Goal: Find specific page/section: Find specific page/section

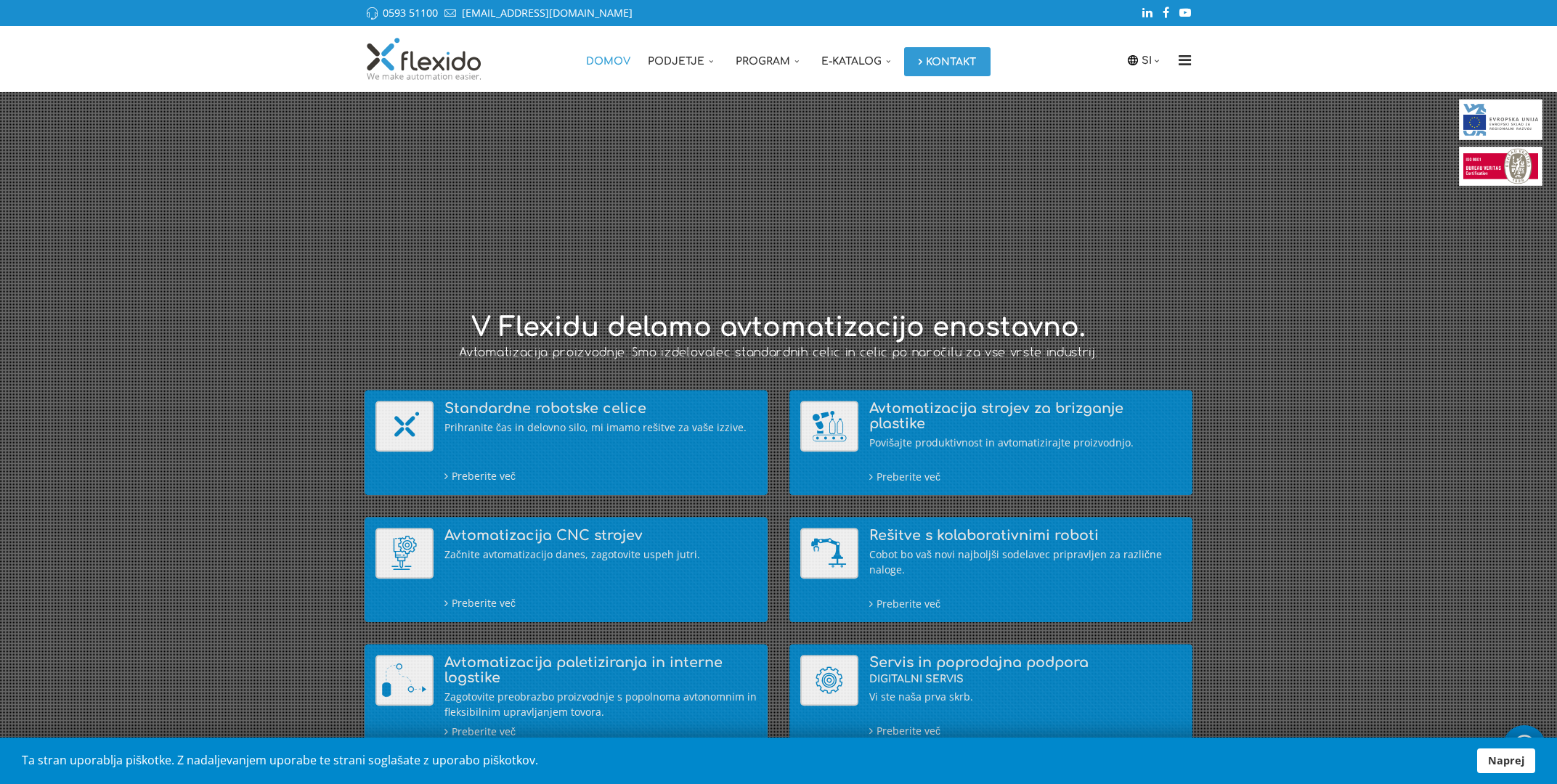
click at [960, 62] on link "Kontakt" at bounding box center [947, 61] width 86 height 29
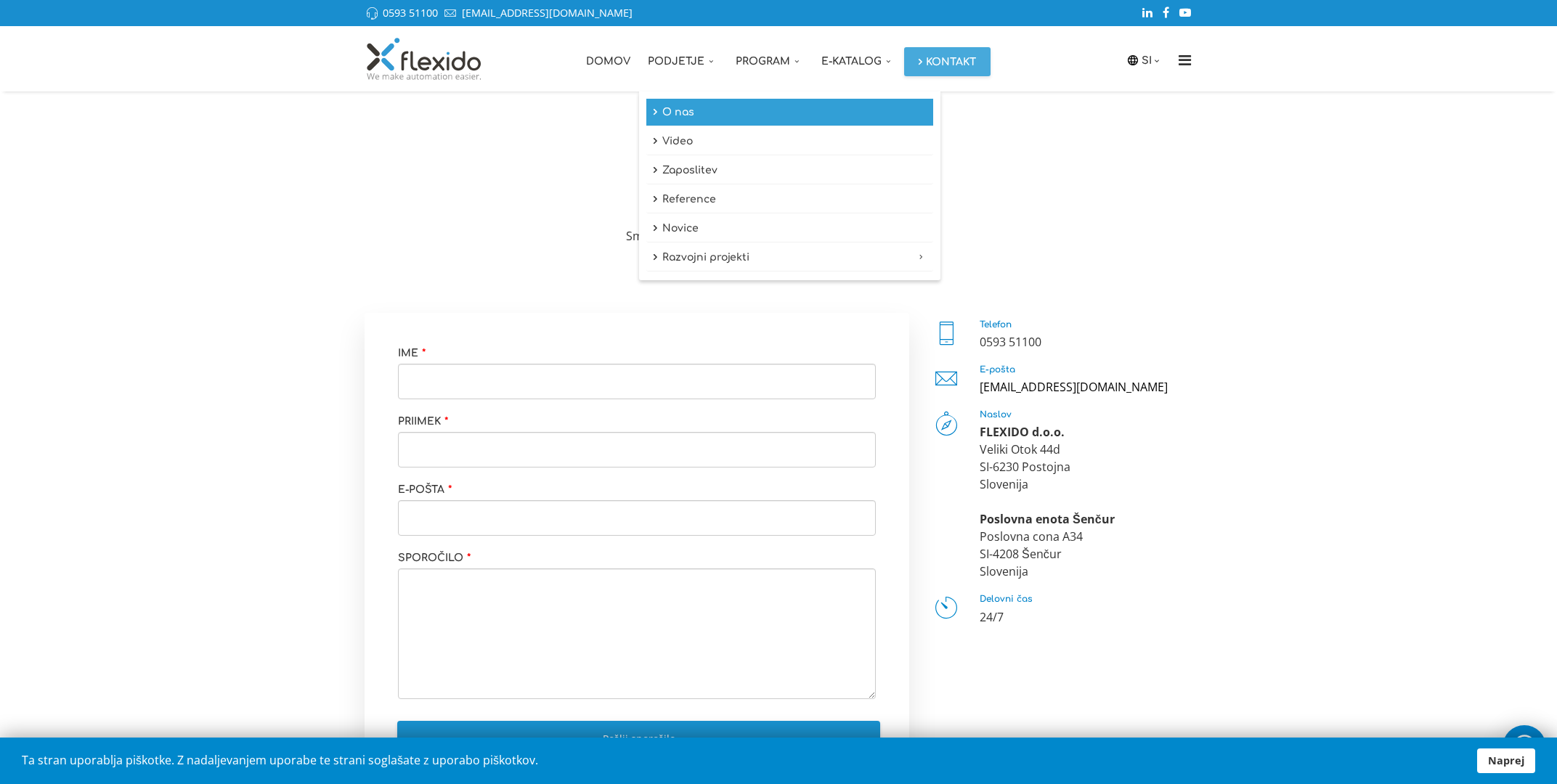
click at [683, 109] on link "O nas" at bounding box center [789, 113] width 287 height 28
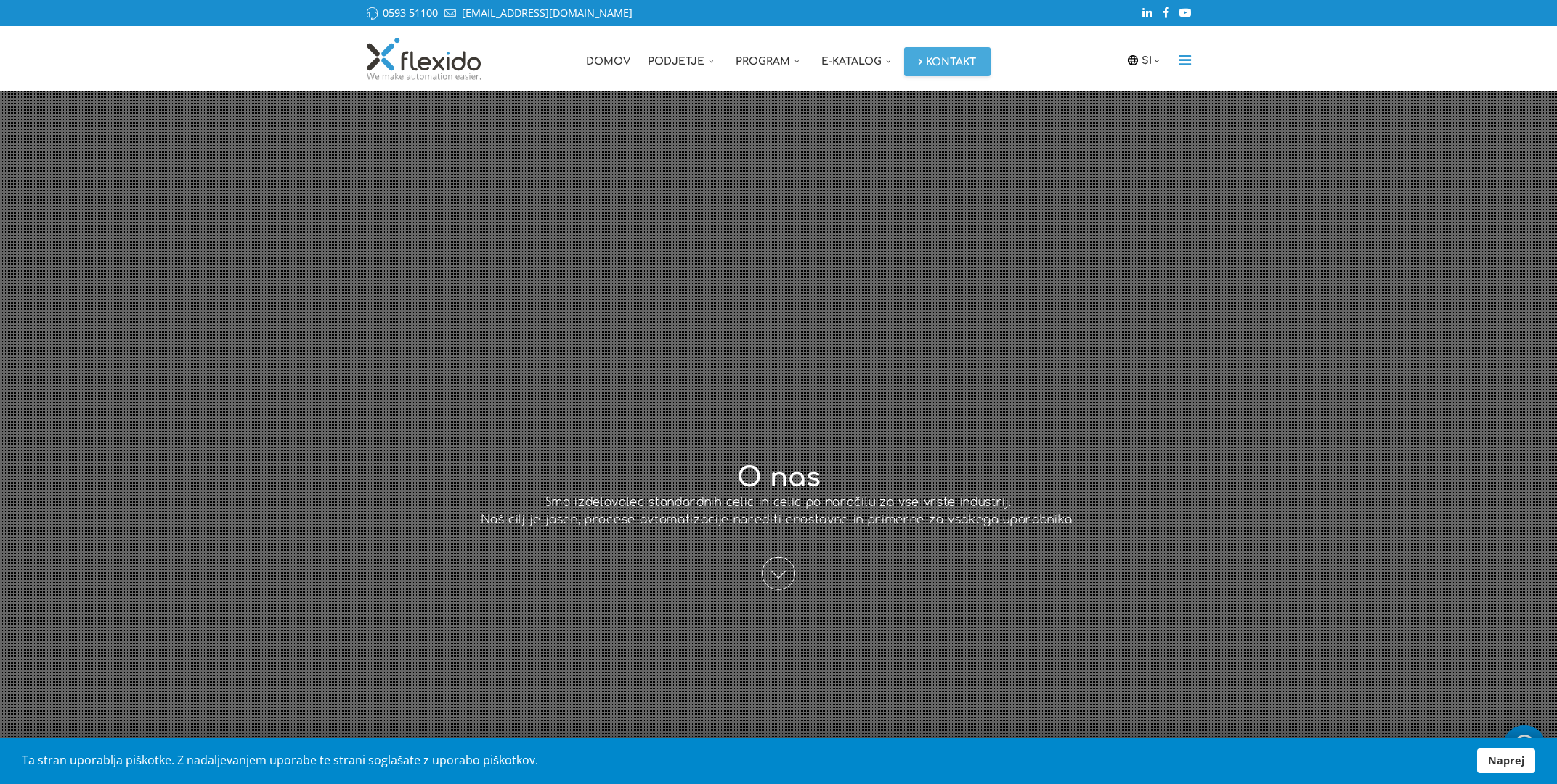
click at [1183, 65] on icon "Menu" at bounding box center [1184, 60] width 23 height 14
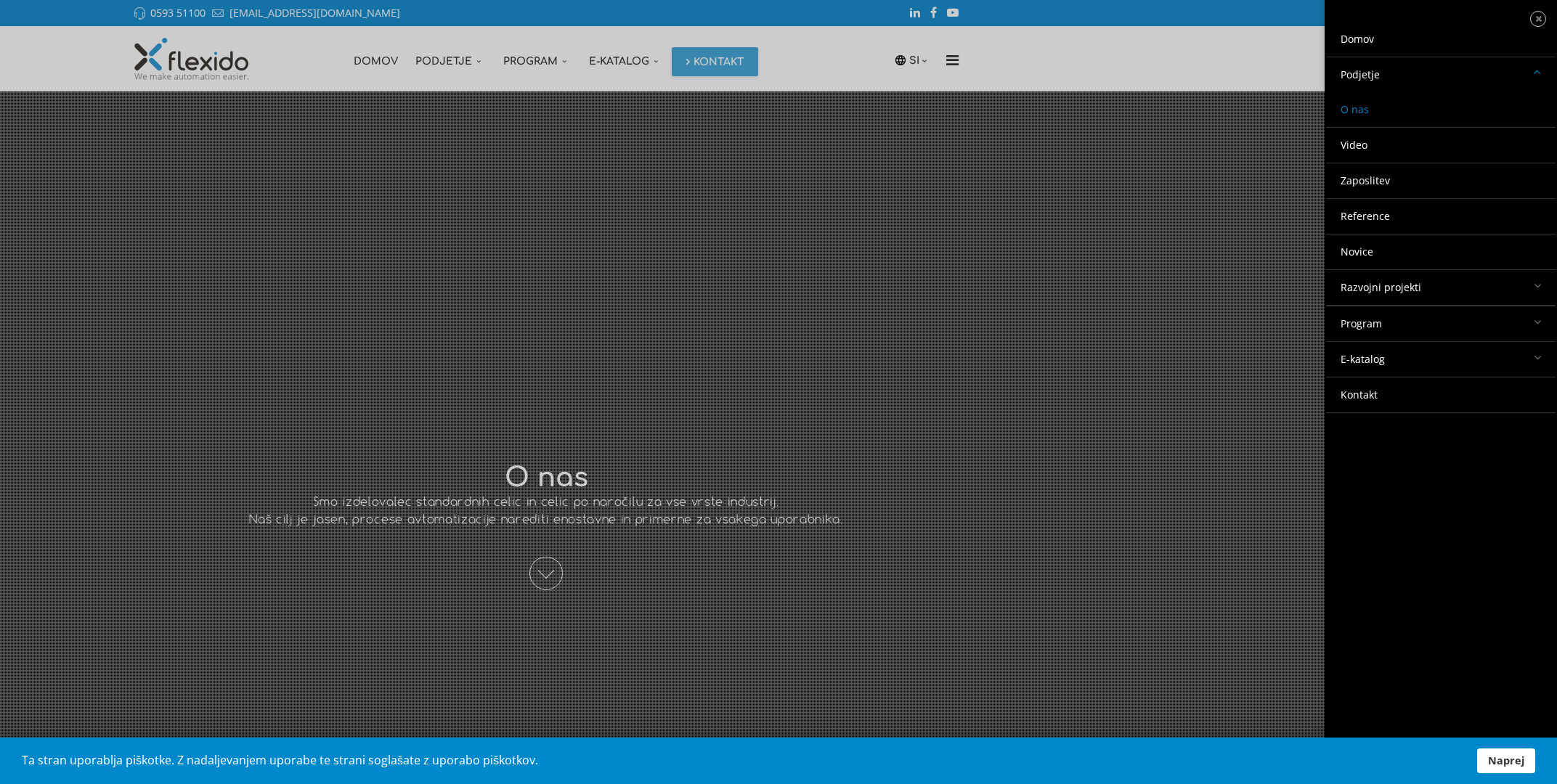
click at [1362, 400] on link "Kontakt" at bounding box center [1440, 395] width 229 height 35
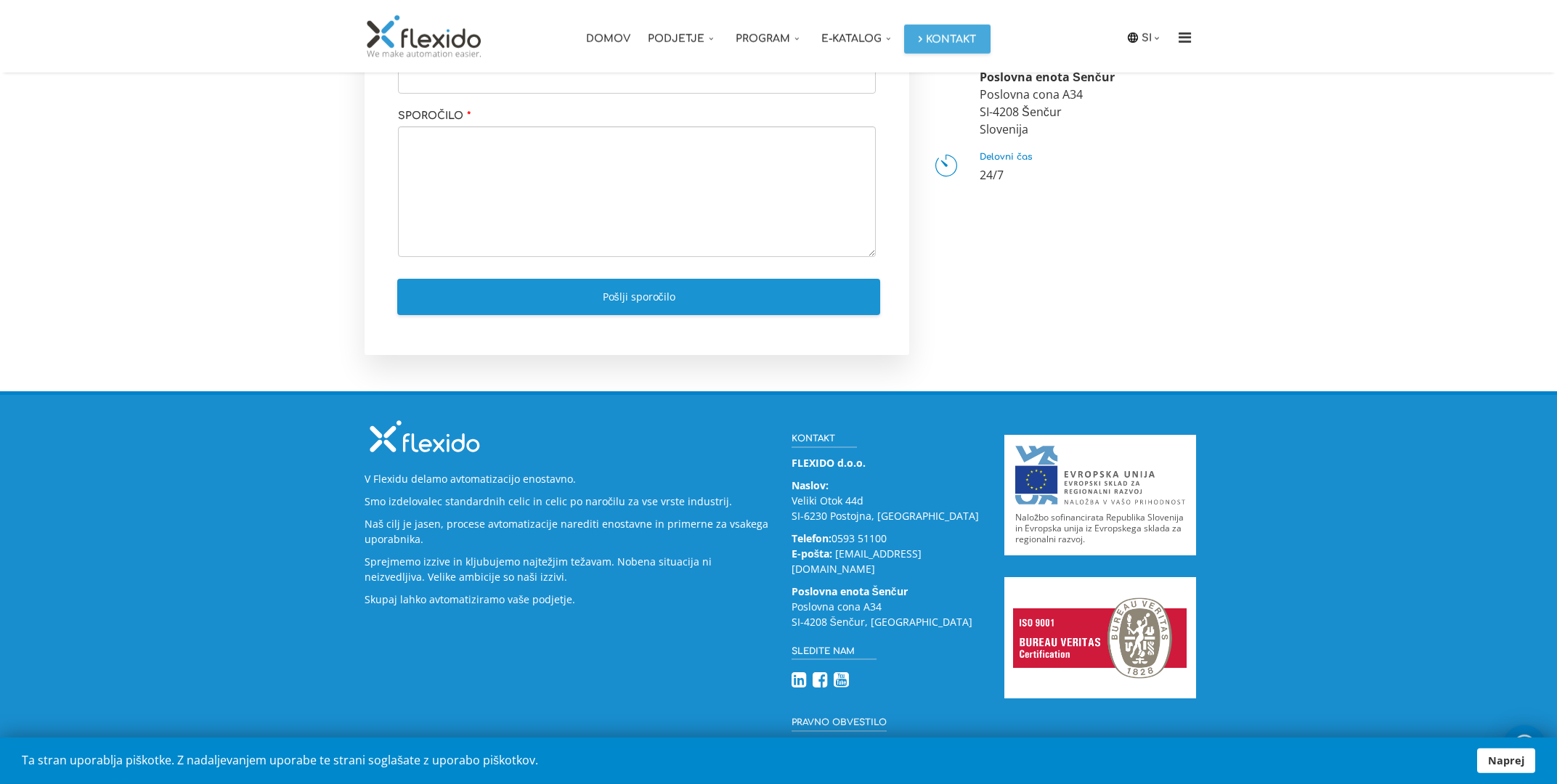
scroll to position [481, 0]
